Goal: Task Accomplishment & Management: Manage account settings

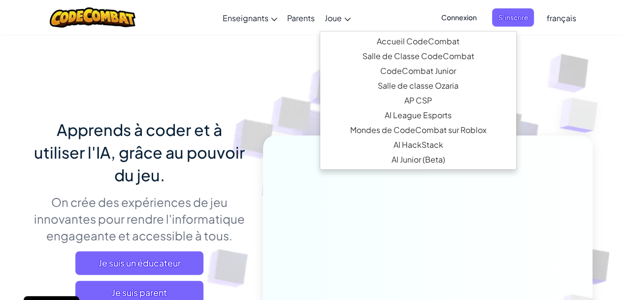
drag, startPoint x: 504, startPoint y: 11, endPoint x: 345, endPoint y: 22, distance: 159.4
click at [345, 22] on div "Basculer la navigation Enseignants Créer un compte gratuit Solutions pour école…" at bounding box center [312, 17] width 628 height 35
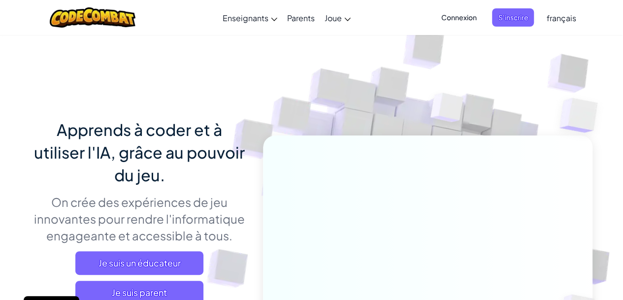
click at [466, 21] on span "Connexion" at bounding box center [458, 17] width 47 height 18
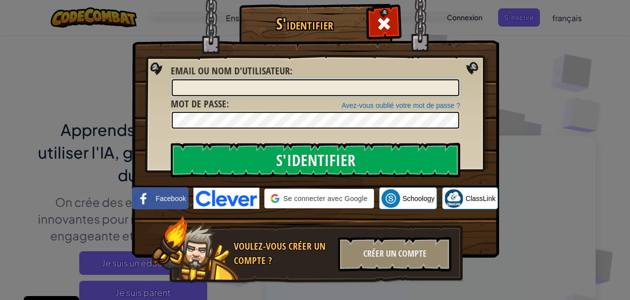
type input "[DEMOGRAPHIC_DATA]"
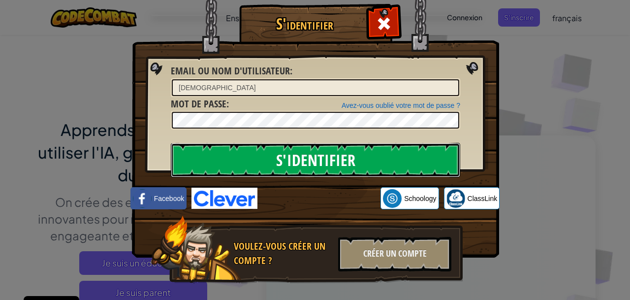
click at [415, 164] on input "S'identifier" at bounding box center [316, 160] width 290 height 34
